Goal: Information Seeking & Learning: Learn about a topic

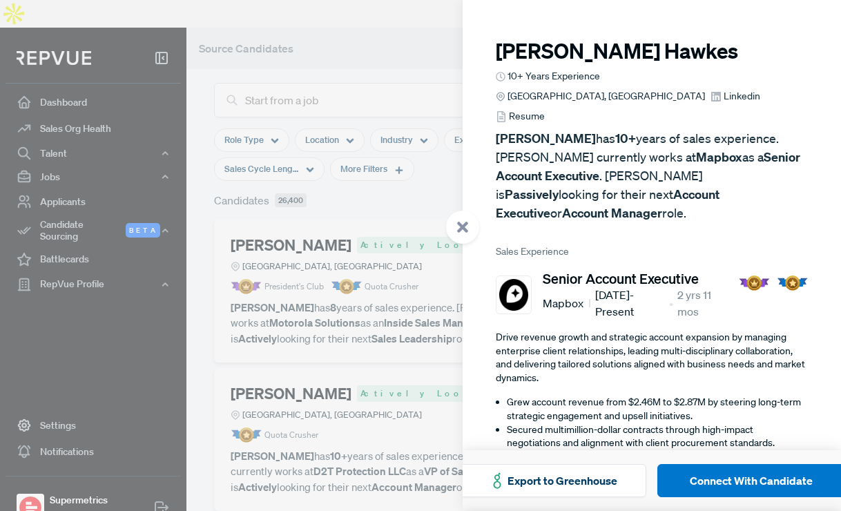
click at [472, 236] on div at bounding box center [462, 227] width 33 height 33
